Goal: Task Accomplishment & Management: Manage account settings

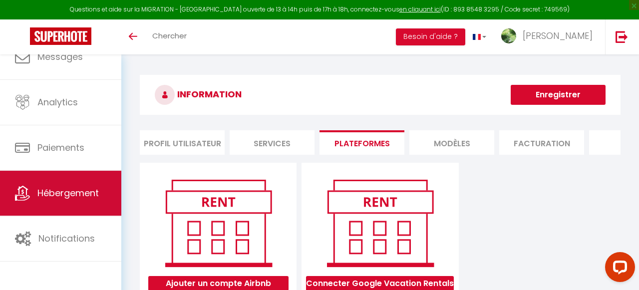
click at [65, 179] on link "Hébergement" at bounding box center [60, 193] width 121 height 45
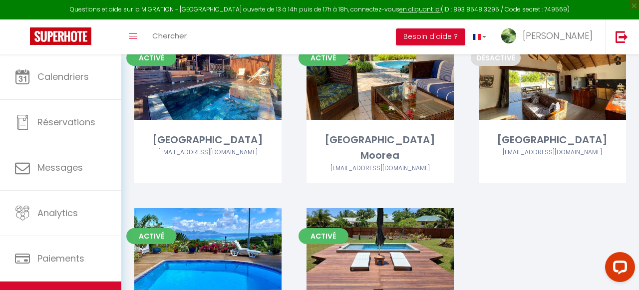
scroll to position [142, 0]
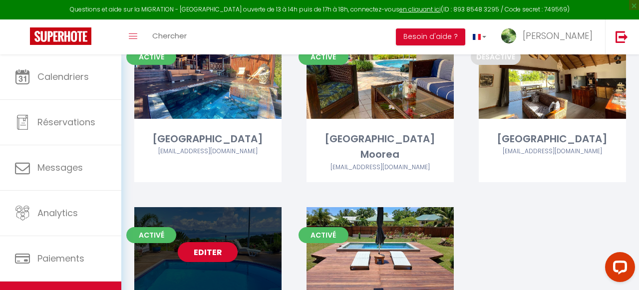
click at [209, 242] on link "Editer" at bounding box center [208, 252] width 60 height 20
click at [210, 242] on link "Editer" at bounding box center [208, 252] width 60 height 20
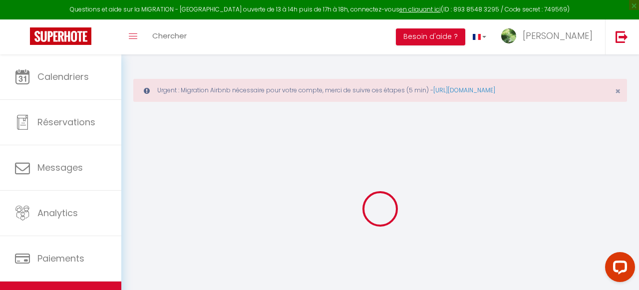
type input "[GEOGRAPHIC_DATA]"
type input "[PERSON_NAME]"
type input "LEWON"
type input "35 LOTISSEMENT GREEN VALLEE"
type input "98718"
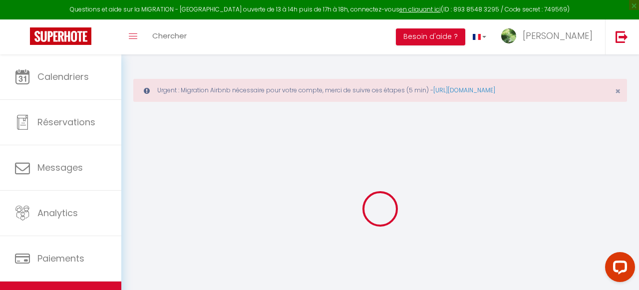
type input "Punaauia"
select select "houses"
select select "6"
select select "3"
select select "2"
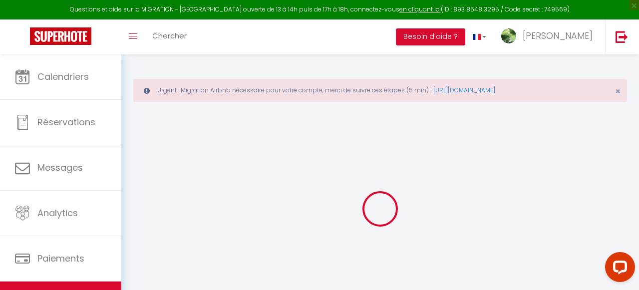
type input "32000"
type input "18000"
type input "60.00"
type input "60000"
select select
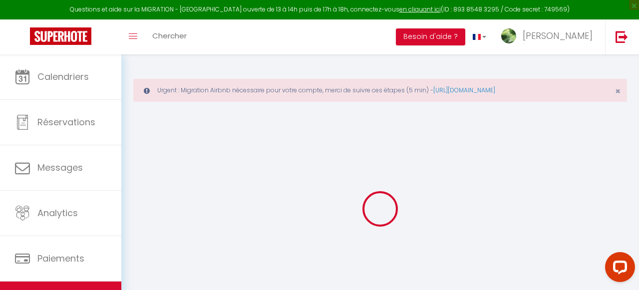
select select
type input "35 GREEN VALLEE"
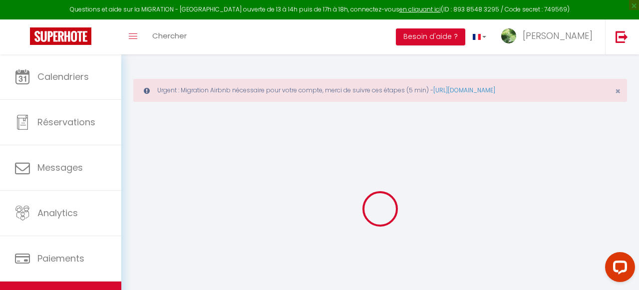
type input "98718"
type input "Puna'auia"
select select "77"
type input "[EMAIL_ADDRESS][DOMAIN_NAME]"
select select "6191"
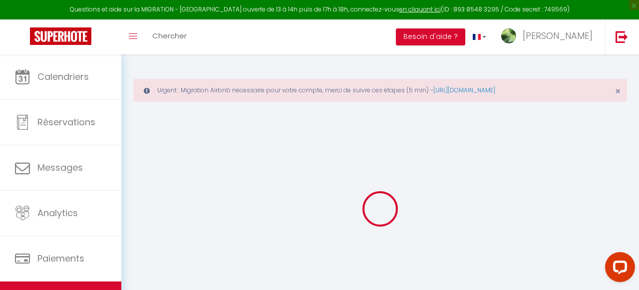
checkbox input "false"
checkbox input "true"
type input "18000"
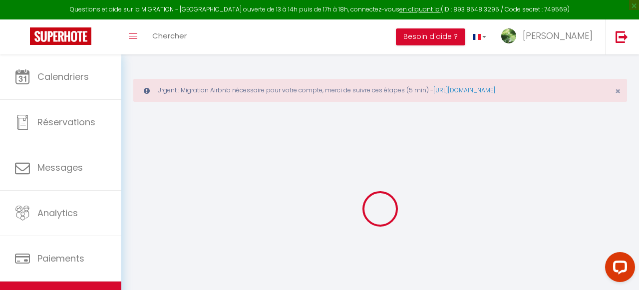
type input "0"
select select "11914"
select select "46411"
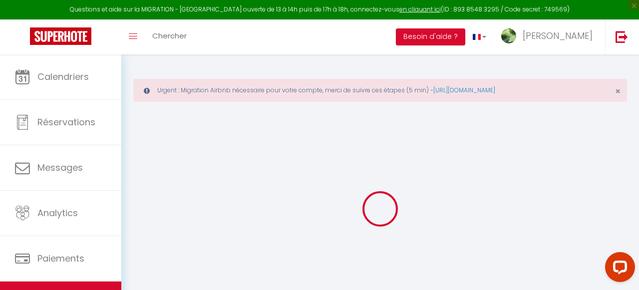
select select
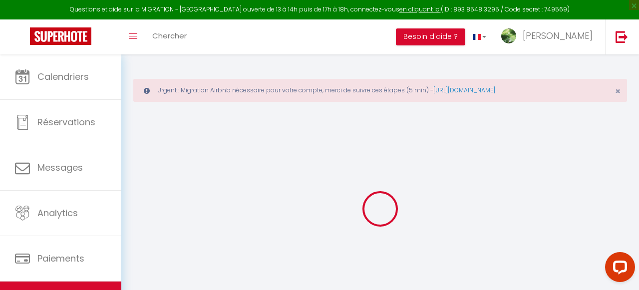
checkbox input "false"
checkbox input "true"
select select
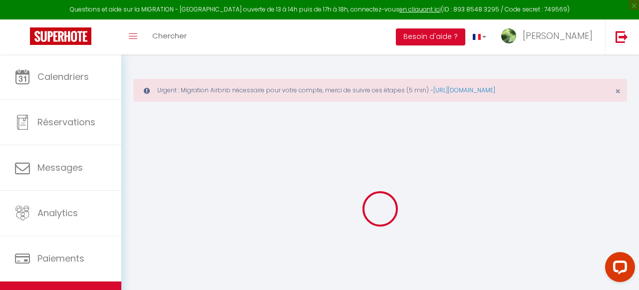
select select
checkbox input "false"
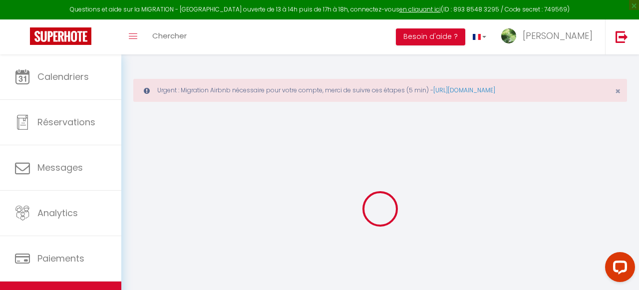
checkbox input "true"
checkbox input "false"
checkbox input "true"
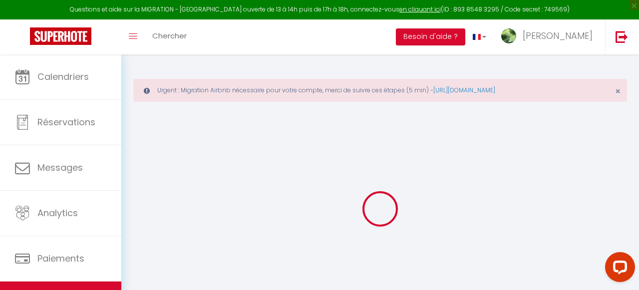
checkbox input "true"
select select "15:00"
select select
select select "10:00"
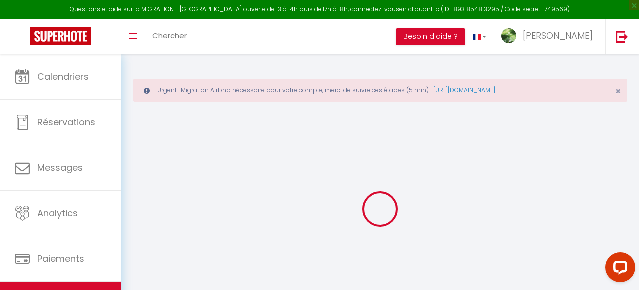
select select "30"
select select "120"
select select
checkbox input "false"
checkbox input "true"
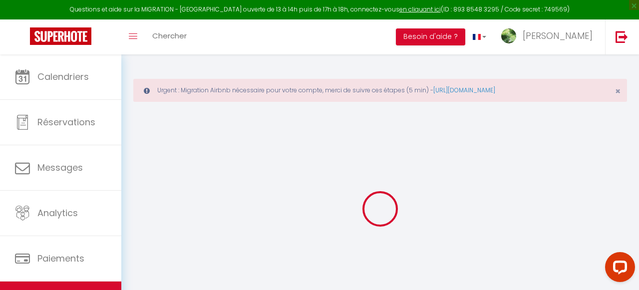
checkbox input "true"
select select
checkbox input "false"
checkbox input "true"
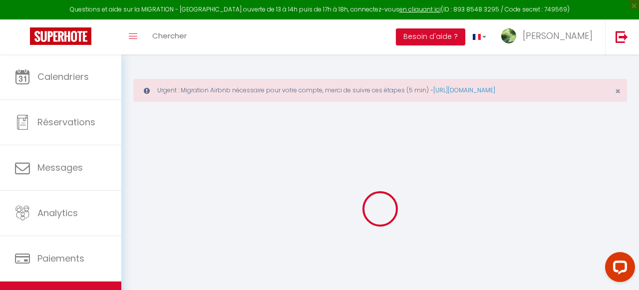
checkbox input "true"
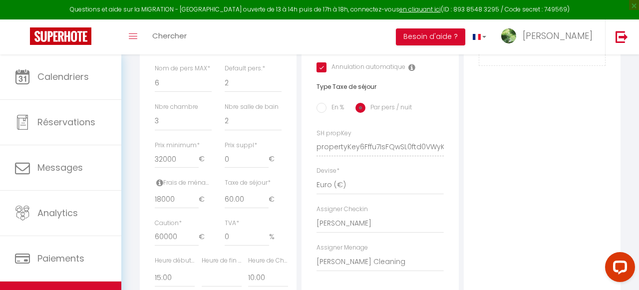
scroll to position [437, 0]
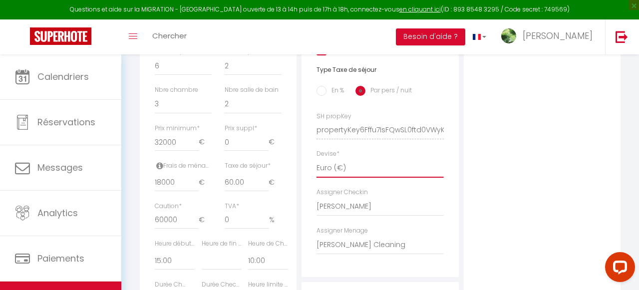
click at [334, 173] on select "United Arab Emirates dirham (د.إ) [DEMOGRAPHIC_DATA] (Af) Swazi lilangeni (L) A…" at bounding box center [380, 168] width 127 height 19
select select "13"
select select
checkbox input "false"
checkbox input "true"
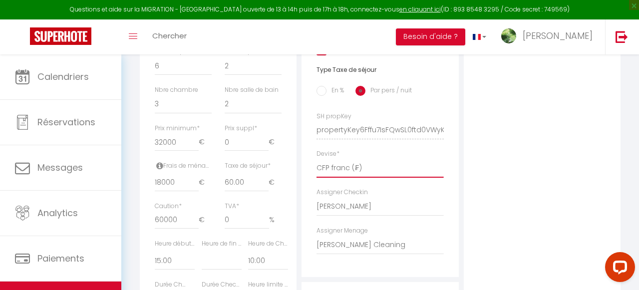
checkbox input "true"
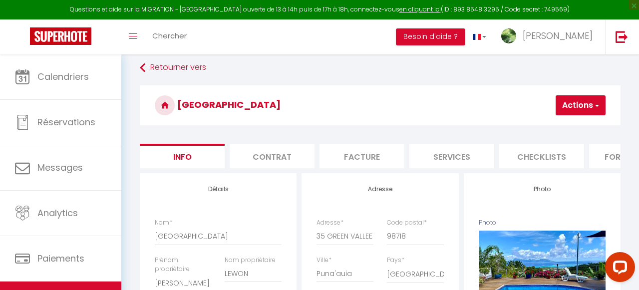
scroll to position [0, 0]
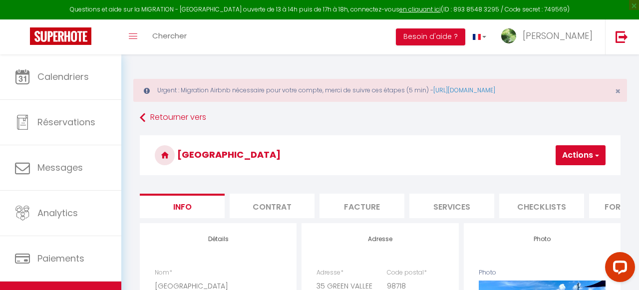
click at [570, 150] on button "Actions" at bounding box center [581, 155] width 50 height 20
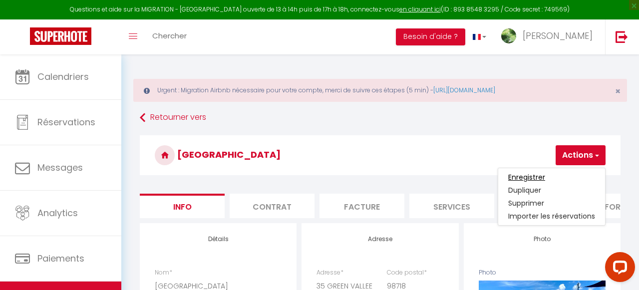
click at [527, 175] on input "Enregistrer" at bounding box center [526, 177] width 37 height 10
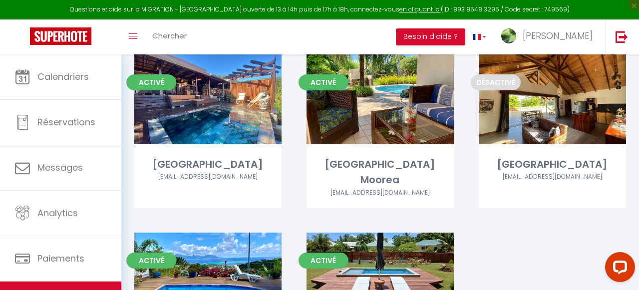
scroll to position [124, 0]
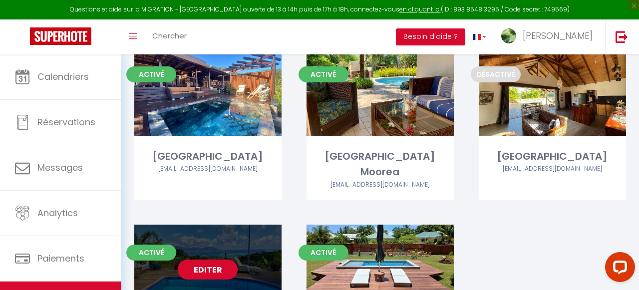
click at [202, 260] on link "Editer" at bounding box center [208, 270] width 60 height 20
click at [209, 260] on link "Editer" at bounding box center [208, 270] width 60 height 20
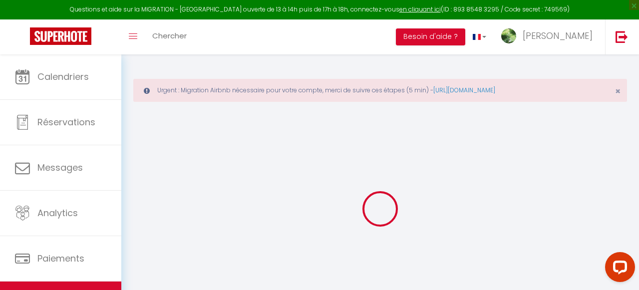
select select "11914"
select select "46411"
select select
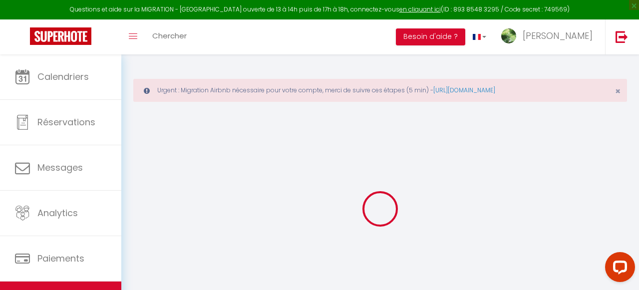
select select
checkbox input "false"
checkbox input "true"
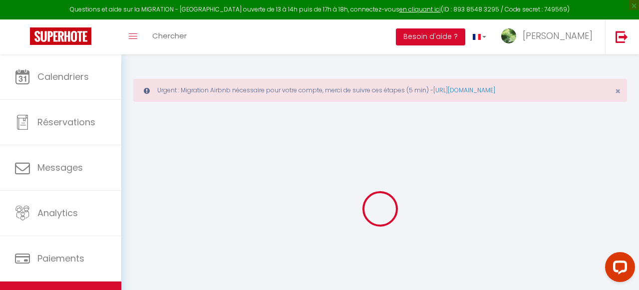
checkbox input "true"
select select
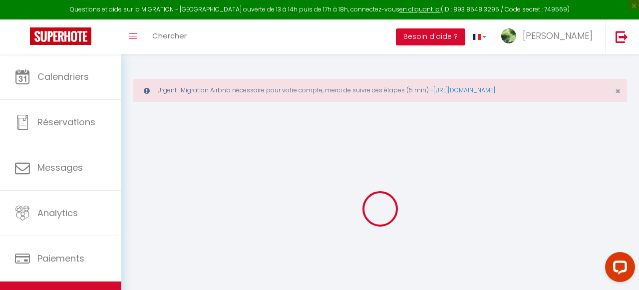
select select
checkbox input "false"
checkbox input "true"
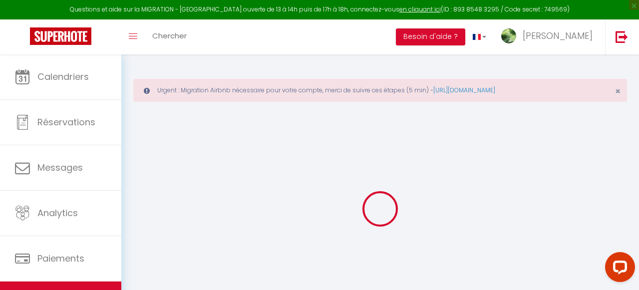
select select
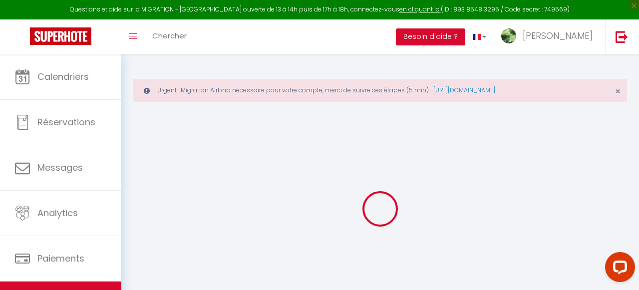
checkbox input "false"
checkbox input "true"
checkbox input "false"
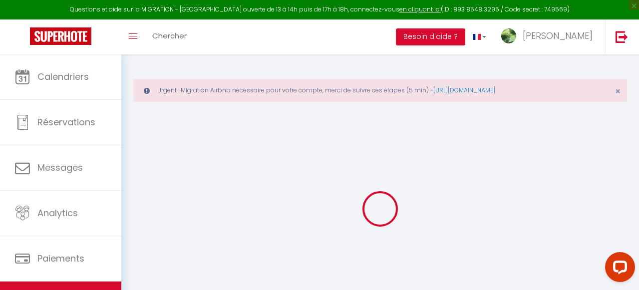
checkbox input "true"
select select "15:00"
select select
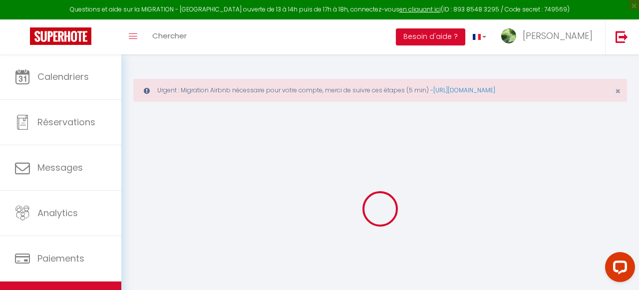
select select "10:00"
select select "30"
select select "120"
select select
checkbox input "false"
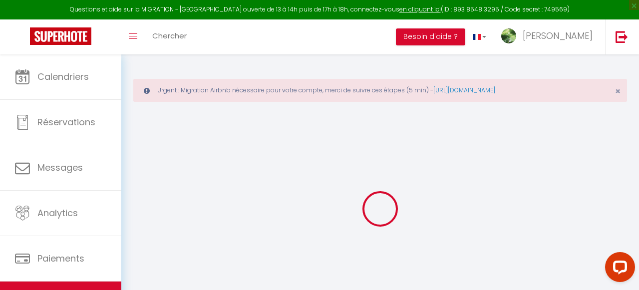
checkbox input "true"
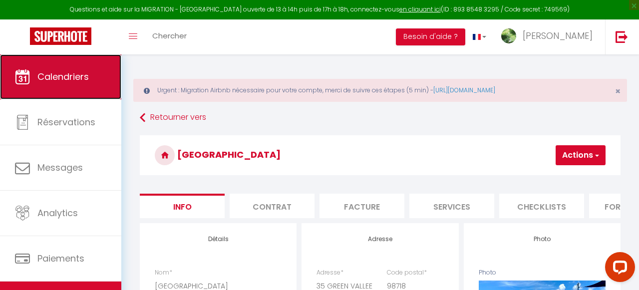
click at [79, 74] on span "Calendriers" at bounding box center [62, 76] width 51 height 12
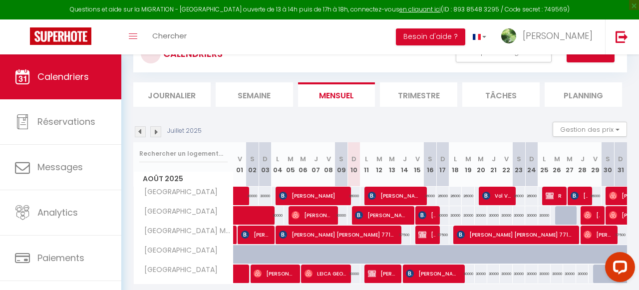
scroll to position [118, 0]
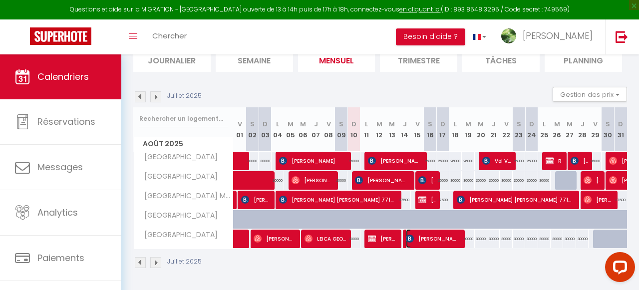
click at [442, 241] on span "[PERSON_NAME]" at bounding box center [433, 238] width 54 height 19
select select "KO"
select select "0"
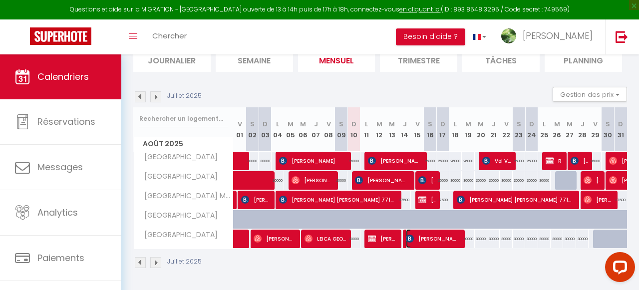
select select "1"
select select
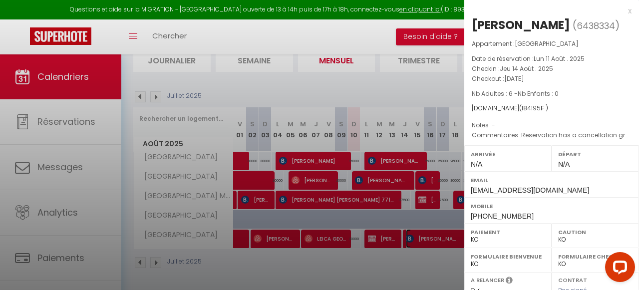
select select "11914"
select select "46411"
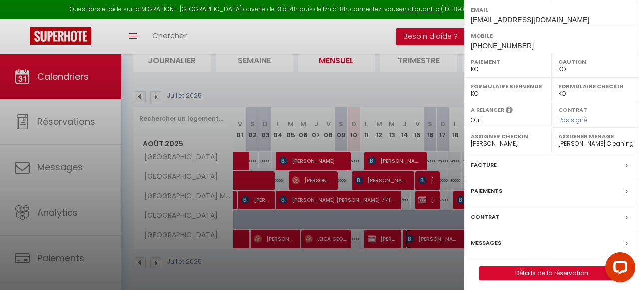
scroll to position [175, 0]
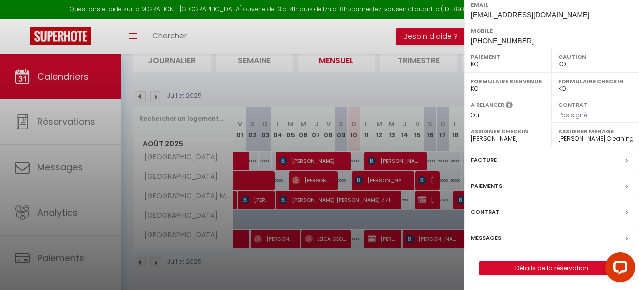
click at [485, 183] on label "Paiements" at bounding box center [486, 186] width 31 height 10
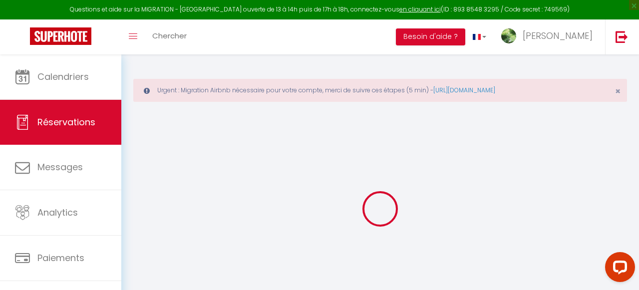
select select "0"
select select
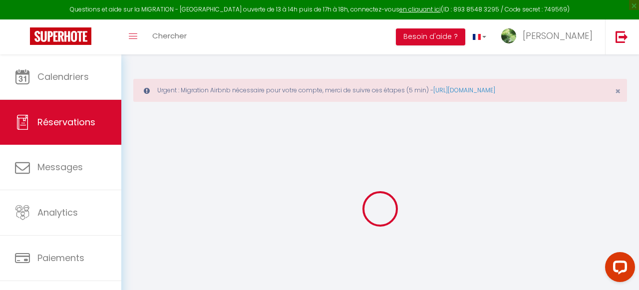
select select
checkbox input "false"
type textarea "Reservation has a cancellation grace period. Do not charge if cancelled before …"
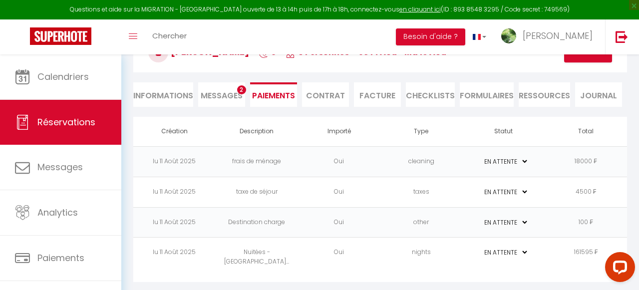
scroll to position [103, 0]
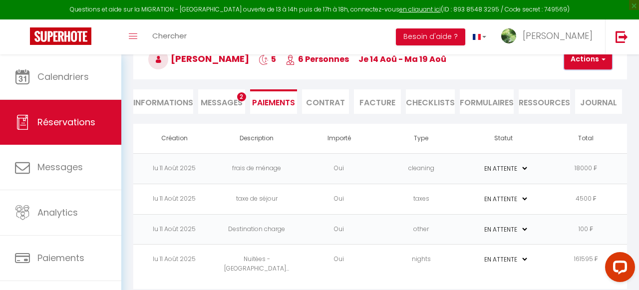
click at [597, 65] on button "Actions" at bounding box center [588, 59] width 48 height 20
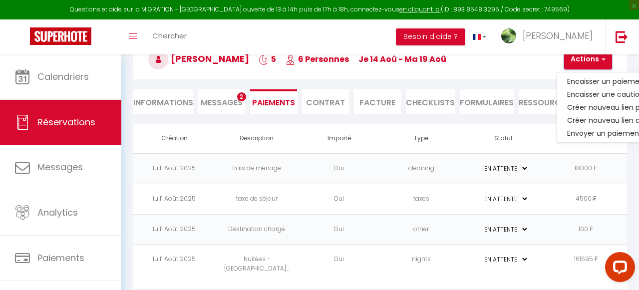
click at [597, 65] on button "Actions" at bounding box center [588, 59] width 48 height 20
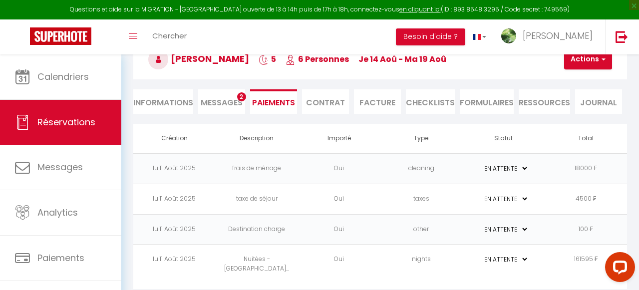
click at [153, 104] on li "Informations" at bounding box center [163, 101] width 60 height 24
select select
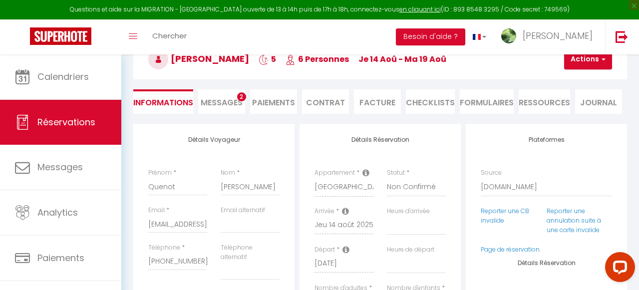
click at [217, 112] on li "Messages 2" at bounding box center [221, 101] width 47 height 24
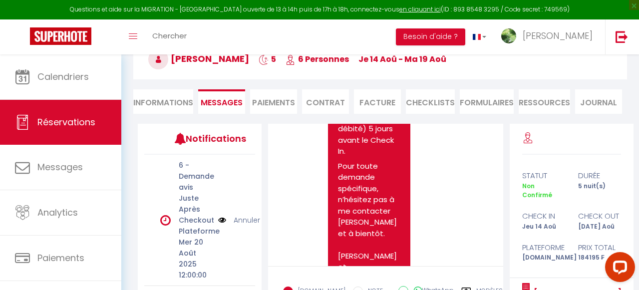
scroll to position [1097, 0]
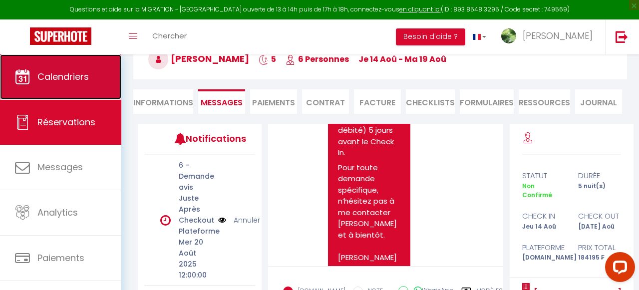
click at [61, 79] on span "Calendriers" at bounding box center [62, 76] width 51 height 12
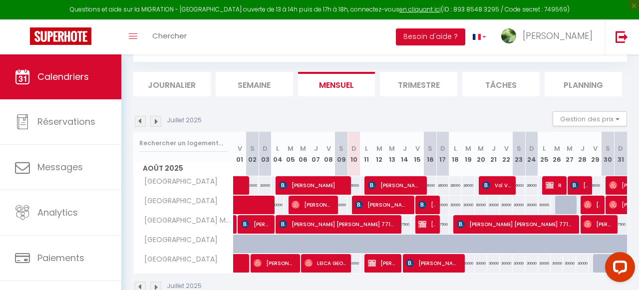
scroll to position [118, 0]
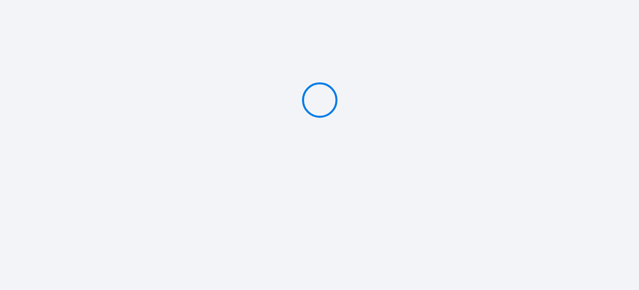
type input "PAYER 184195 ₣"
